Goal: Task Accomplishment & Management: Manage account settings

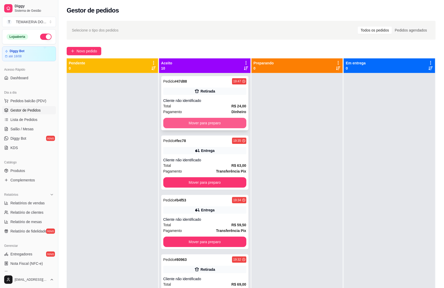
click at [194, 124] on button "Mover para preparo" at bounding box center [204, 123] width 83 height 10
click at [195, 124] on div "Mover para preparo" at bounding box center [204, 123] width 83 height 10
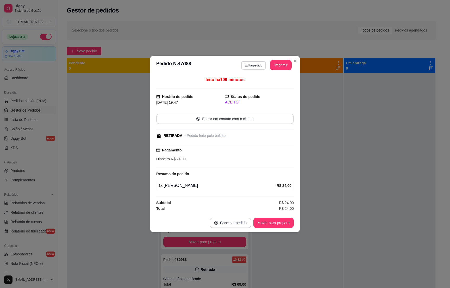
click at [142, 119] on div "**********" at bounding box center [225, 144] width 450 height 288
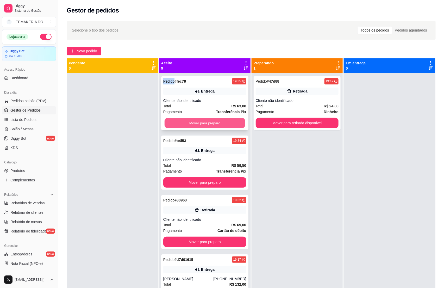
click at [180, 119] on button "Mover para preparo" at bounding box center [205, 123] width 80 height 10
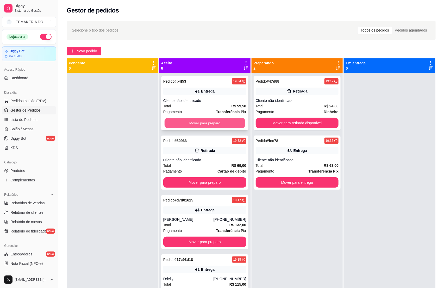
click at [173, 121] on button "Mover para preparo" at bounding box center [205, 123] width 80 height 10
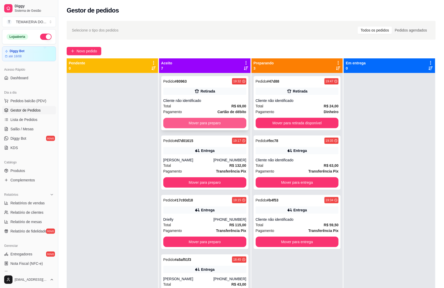
click at [195, 123] on button "Mover para preparo" at bounding box center [204, 123] width 83 height 10
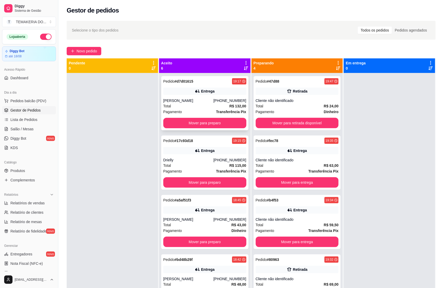
click at [212, 124] on button "Mover para preparo" at bounding box center [204, 123] width 83 height 10
click at [217, 177] on button "Mover para preparo" at bounding box center [204, 182] width 83 height 10
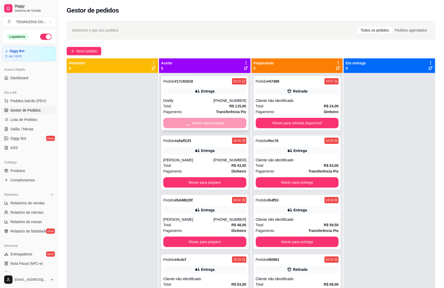
click at [217, 177] on button "Mover para preparo" at bounding box center [204, 182] width 83 height 10
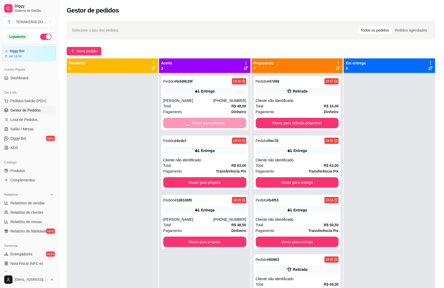
click at [217, 177] on button "Mover para preparo" at bounding box center [204, 182] width 83 height 10
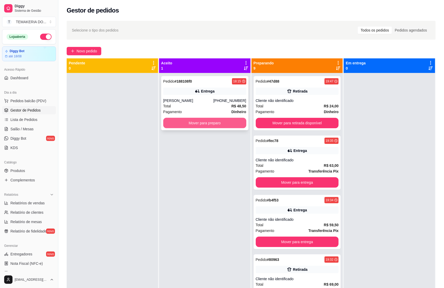
click at [243, 128] on div "Pedido # 188108f0 18:15 Entrega Julia [PHONE_NUMBER] Total R$ 48,50 Pagamento D…" at bounding box center [204, 103] width 87 height 54
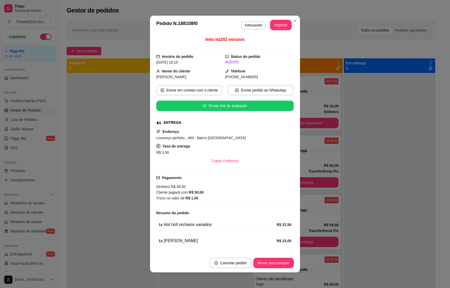
click at [231, 124] on div "ENTREGA" at bounding box center [224, 122] width 136 height 5
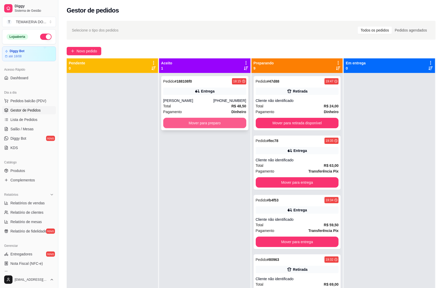
click at [192, 123] on button "Mover para preparo" at bounding box center [204, 123] width 83 height 10
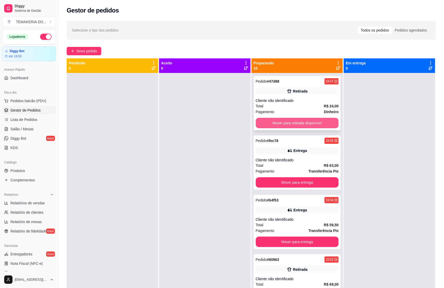
click at [264, 124] on button "Mover para retirada disponível" at bounding box center [297, 123] width 83 height 10
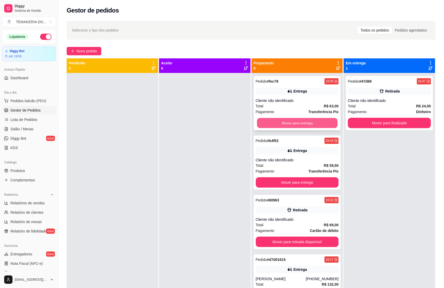
click at [280, 122] on button "Mover para entrega" at bounding box center [297, 123] width 80 height 10
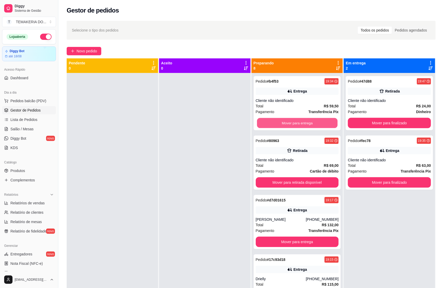
click at [287, 124] on button "Mover para entrega" at bounding box center [297, 123] width 80 height 10
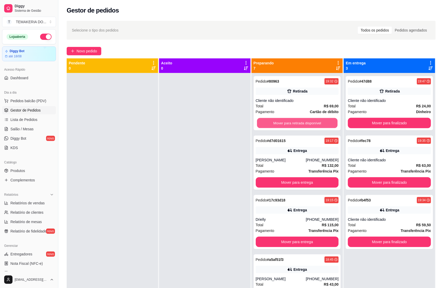
click at [288, 123] on button "Mover para retirada disponível" at bounding box center [297, 123] width 80 height 10
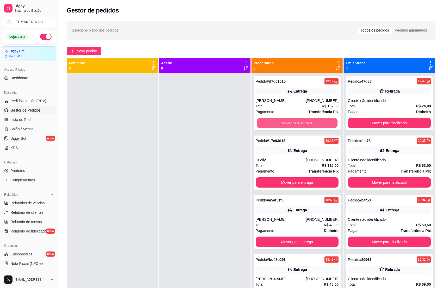
click at [291, 123] on button "Mover para entrega" at bounding box center [297, 123] width 80 height 10
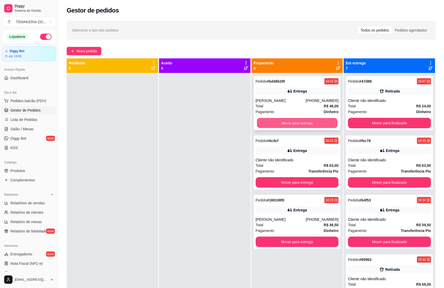
click at [292, 123] on button "Mover para entrega" at bounding box center [297, 123] width 80 height 10
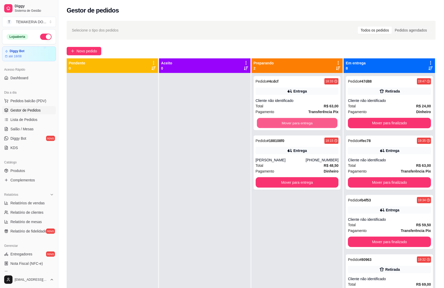
click at [294, 123] on button "Mover para entrega" at bounding box center [297, 123] width 80 height 10
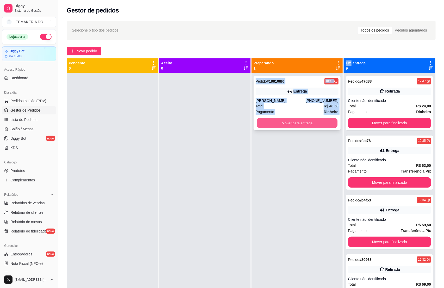
click at [298, 123] on button "Mover para entrega" at bounding box center [297, 123] width 80 height 10
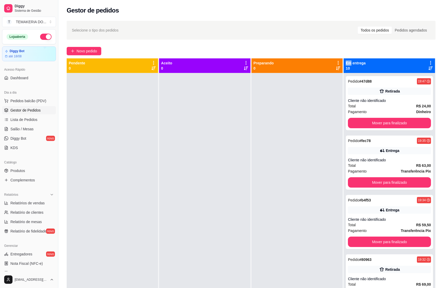
click at [320, 139] on div at bounding box center [297, 217] width 91 height 288
click at [41, 39] on button "button" at bounding box center [45, 37] width 11 height 6
